Goal: Communication & Community: Answer question/provide support

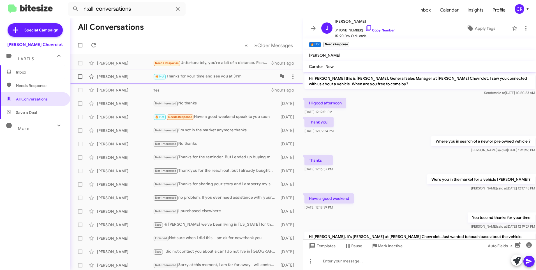
scroll to position [58, 0]
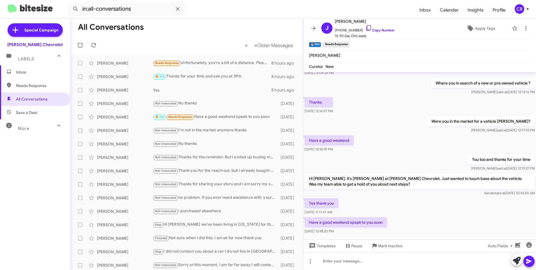
click at [50, 87] on span "Needs Response" at bounding box center [40, 86] width 48 height 6
type input "in:needs-response"
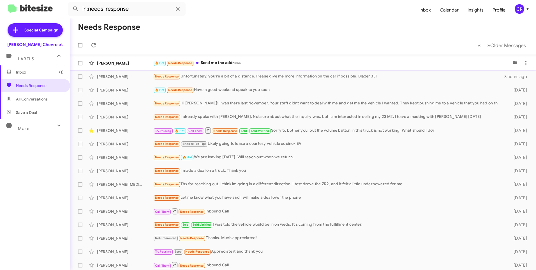
click at [233, 61] on div "🔥 Hot Needs Response Send me the address" at bounding box center [331, 63] width 356 height 6
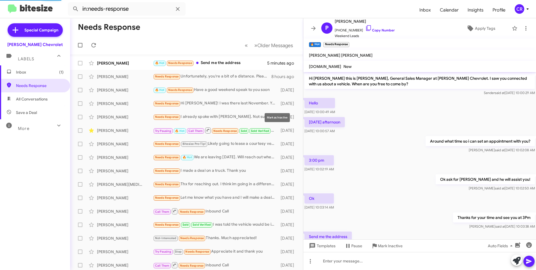
scroll to position [23, 0]
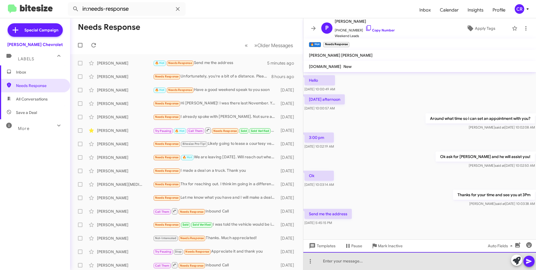
click at [343, 262] on div at bounding box center [419, 261] width 233 height 18
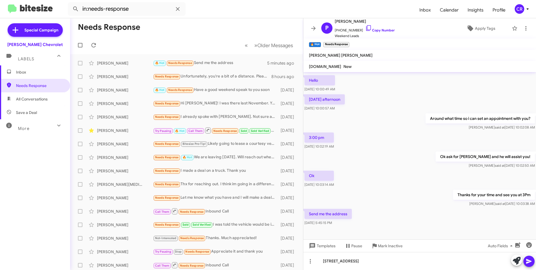
click at [530, 259] on icon at bounding box center [528, 260] width 7 height 7
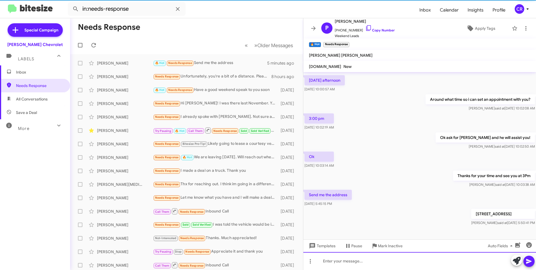
scroll to position [43, 0]
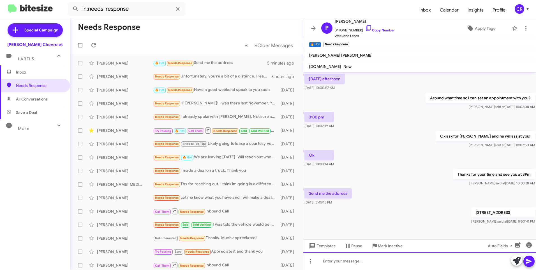
click at [376, 261] on div at bounding box center [419, 261] width 233 height 18
click at [526, 260] on icon at bounding box center [528, 261] width 5 height 5
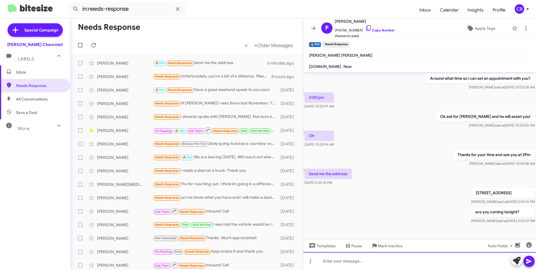
scroll to position [64, 0]
